Goal: Task Accomplishment & Management: Use online tool/utility

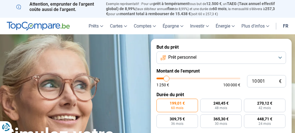
type input "28 000"
type input "28000"
click at [183, 79] on input "range" at bounding box center [198, 78] width 84 height 2
radio input "false"
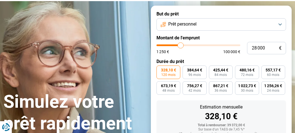
scroll to position [45, 0]
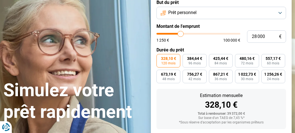
click at [279, 39] on span "€" at bounding box center [280, 36] width 3 height 5
click at [260, 43] on input "28 000" at bounding box center [266, 36] width 39 height 12
type input "2 000"
type input "2000"
type input "0"
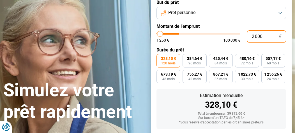
type input "1250"
type input "1"
type input "1250"
type input "15"
type input "1250"
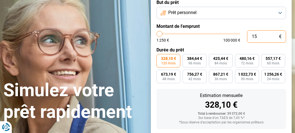
type input "150"
type input "1250"
type input "1 500"
type input "1500"
type input "15 000"
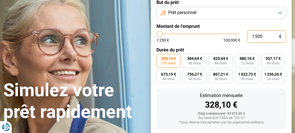
type input "15000"
radio input "true"
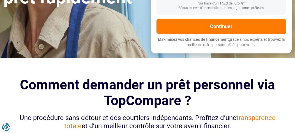
scroll to position [174, 0]
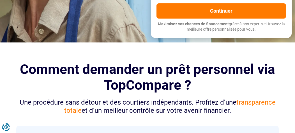
type input "15 000"
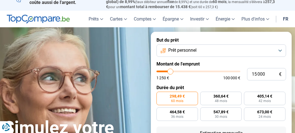
scroll to position [0, 0]
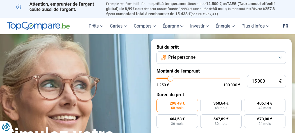
click at [273, 64] on button "Prêt personnel" at bounding box center [220, 57] width 129 height 12
